Goal: Information Seeking & Learning: Learn about a topic

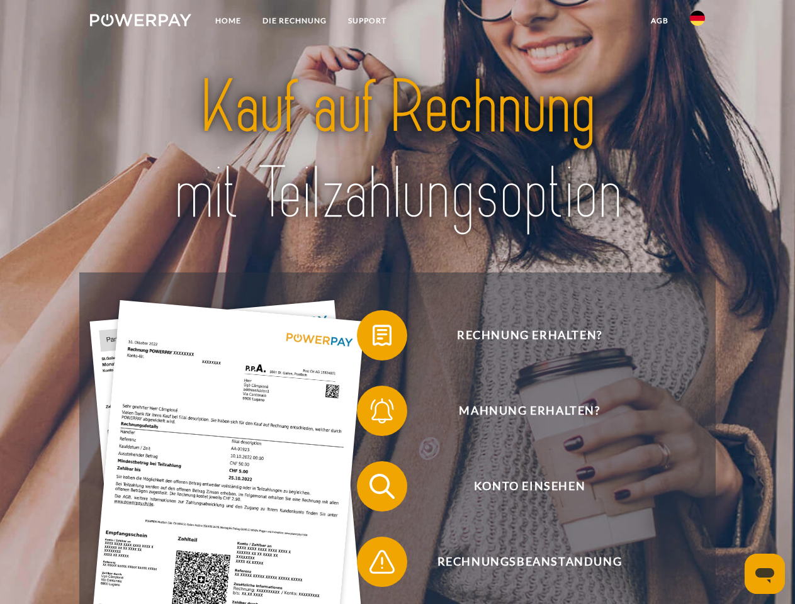
click at [140, 22] on img at bounding box center [140, 20] width 101 height 13
click at [697, 22] on img at bounding box center [696, 18] width 15 height 15
click at [659, 21] on link "agb" at bounding box center [659, 20] width 39 height 23
click at [372, 338] on span at bounding box center [363, 335] width 63 height 63
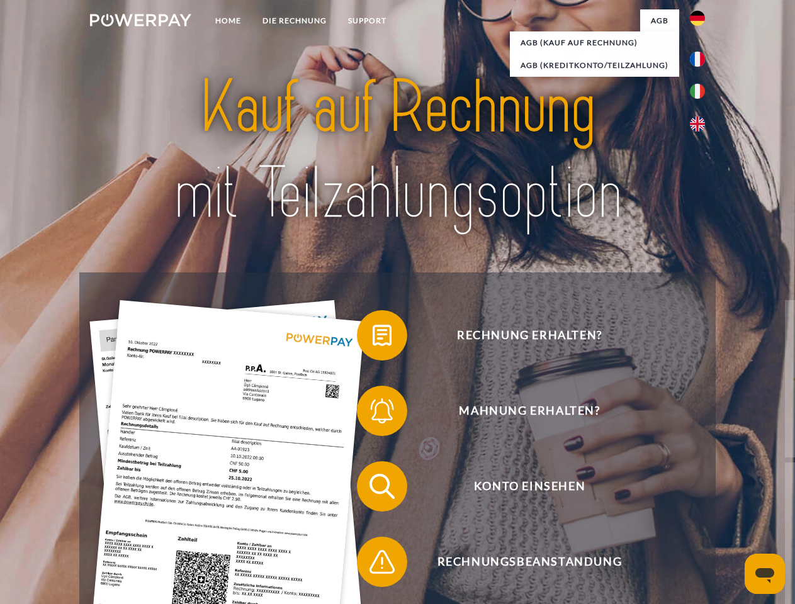
click at [372, 413] on span at bounding box center [363, 410] width 63 height 63
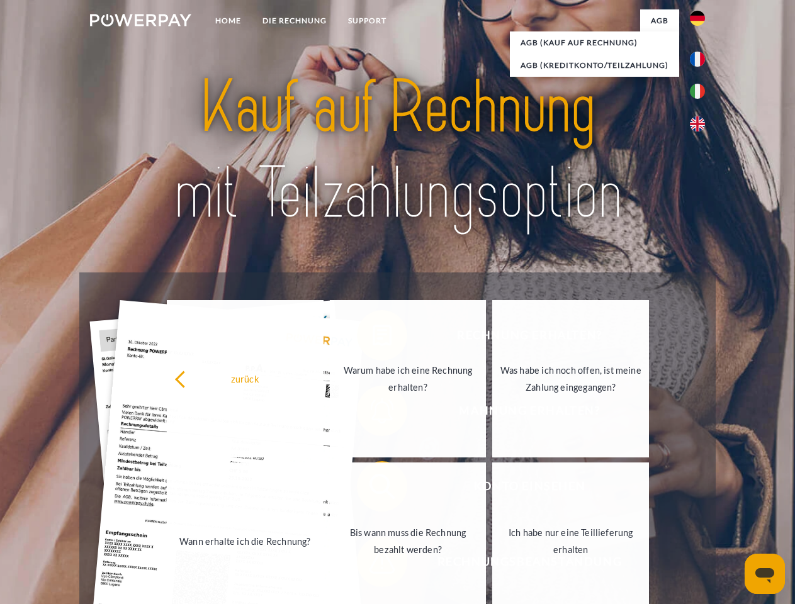
click at [372, 489] on link "Bis wann muss die Rechnung bezahlt werden?" at bounding box center [408, 540] width 157 height 157
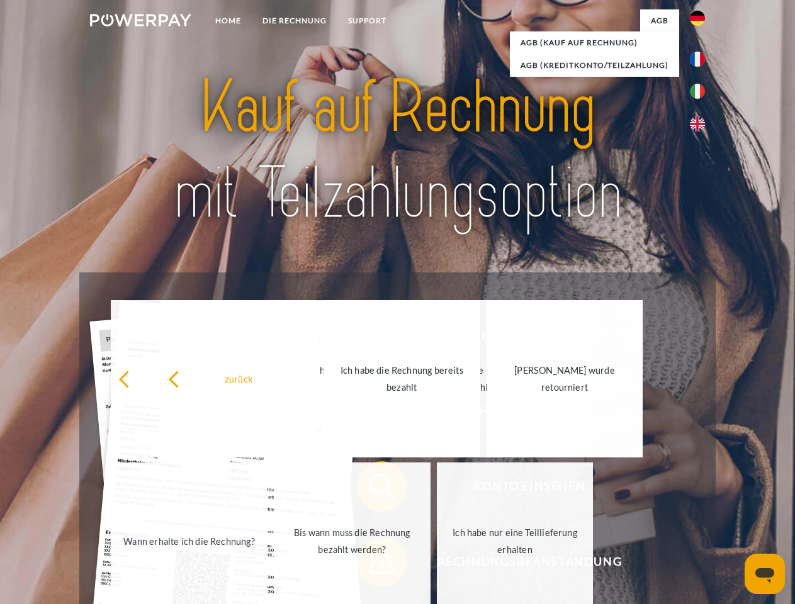
click at [437, 564] on link "Ich habe nur eine Teillieferung erhalten" at bounding box center [515, 540] width 157 height 157
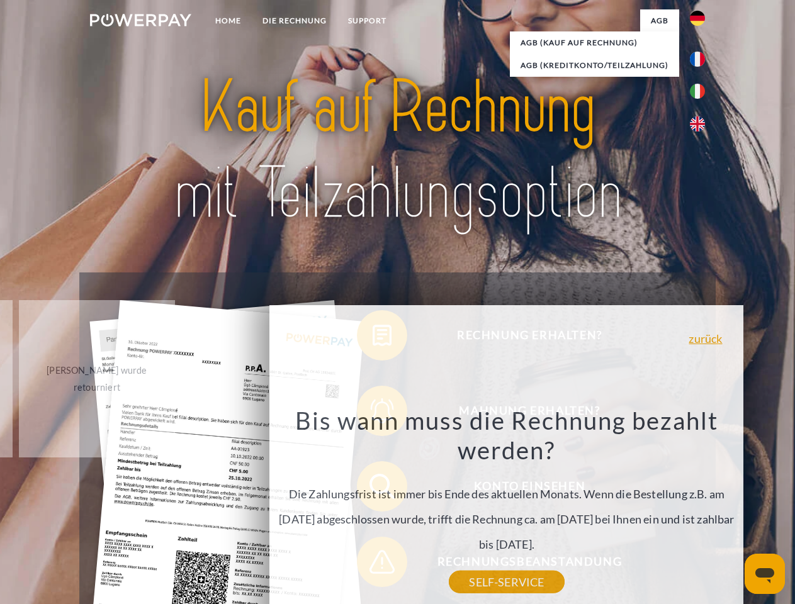
click at [764, 574] on icon "Messaging-Fenster öffnen" at bounding box center [764, 575] width 19 height 15
